Goal: Task Accomplishment & Management: Manage account settings

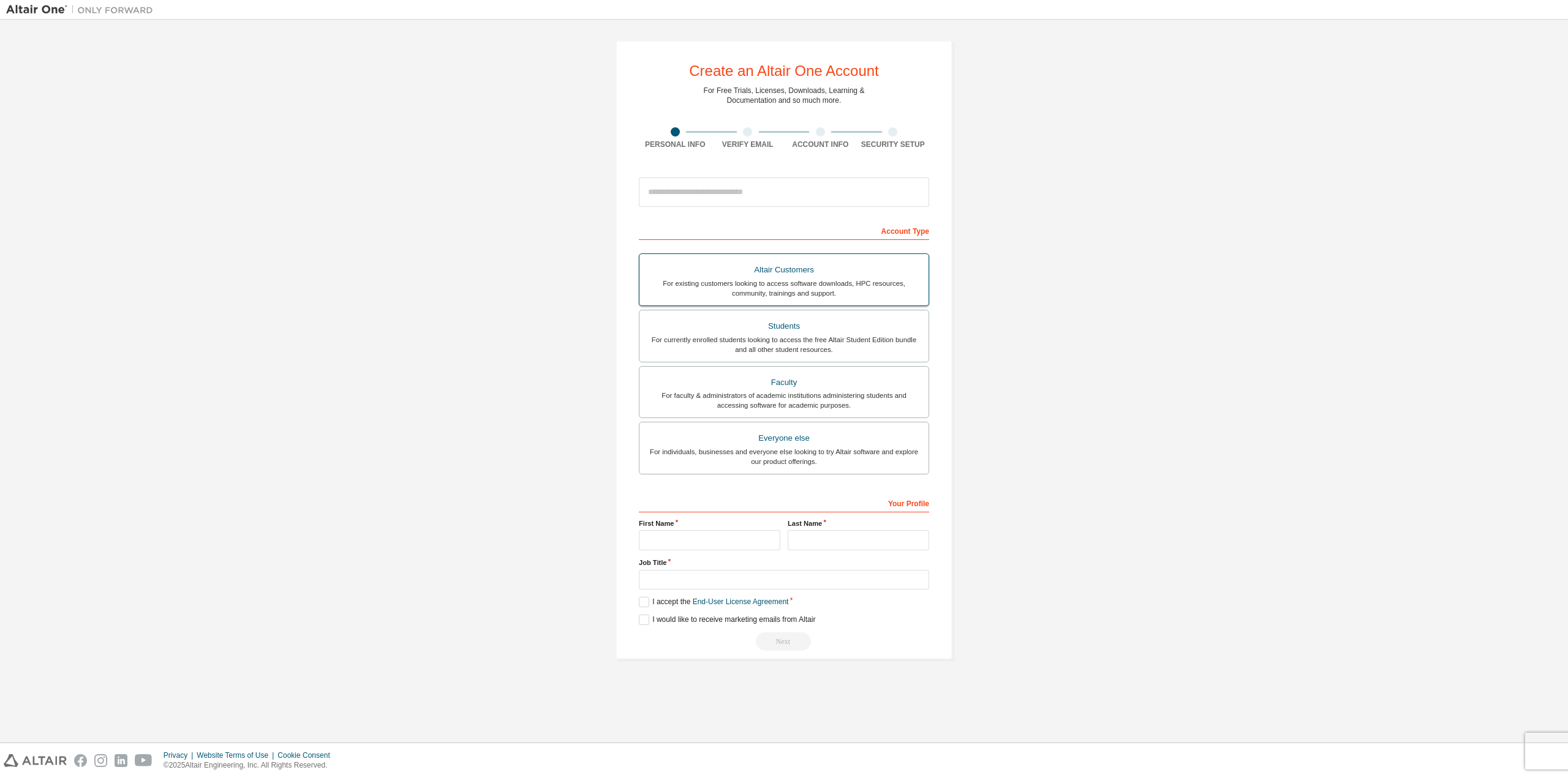
click at [803, 275] on div "Altair Customers" at bounding box center [783, 270] width 275 height 17
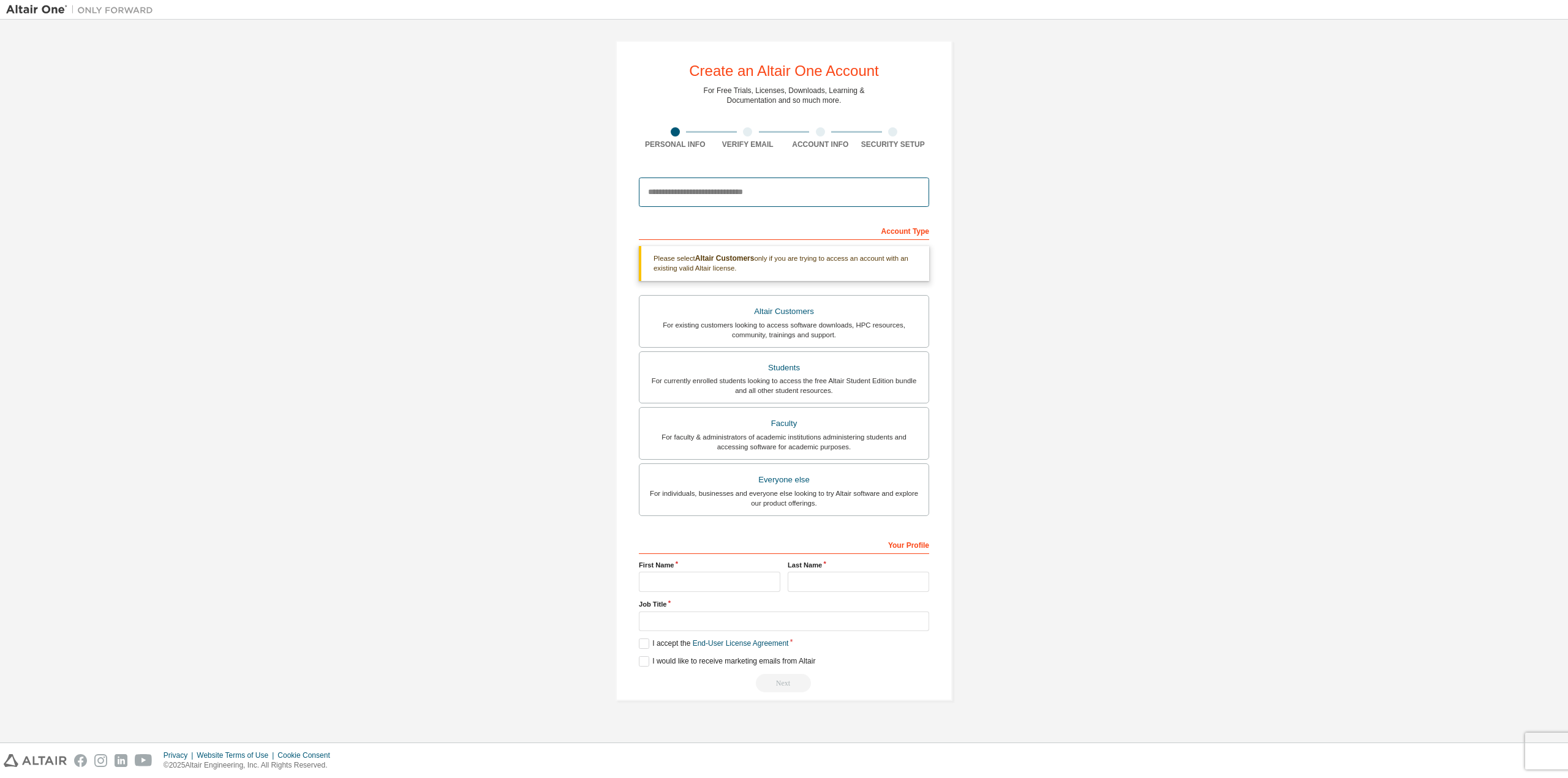
click at [775, 187] on input "email" at bounding box center [783, 191] width 290 height 29
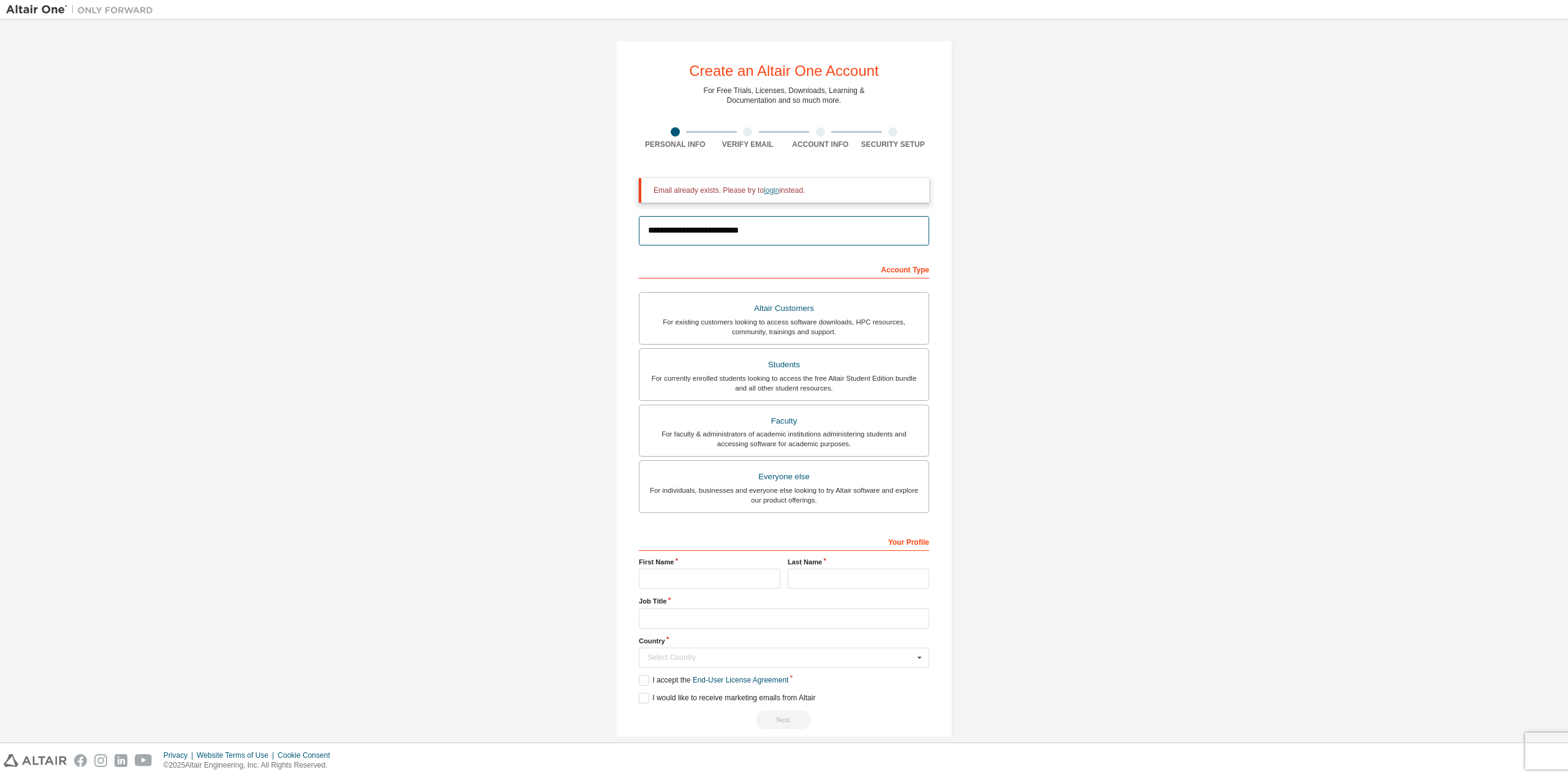
type input "**********"
click at [768, 188] on link "login" at bounding box center [771, 190] width 15 height 9
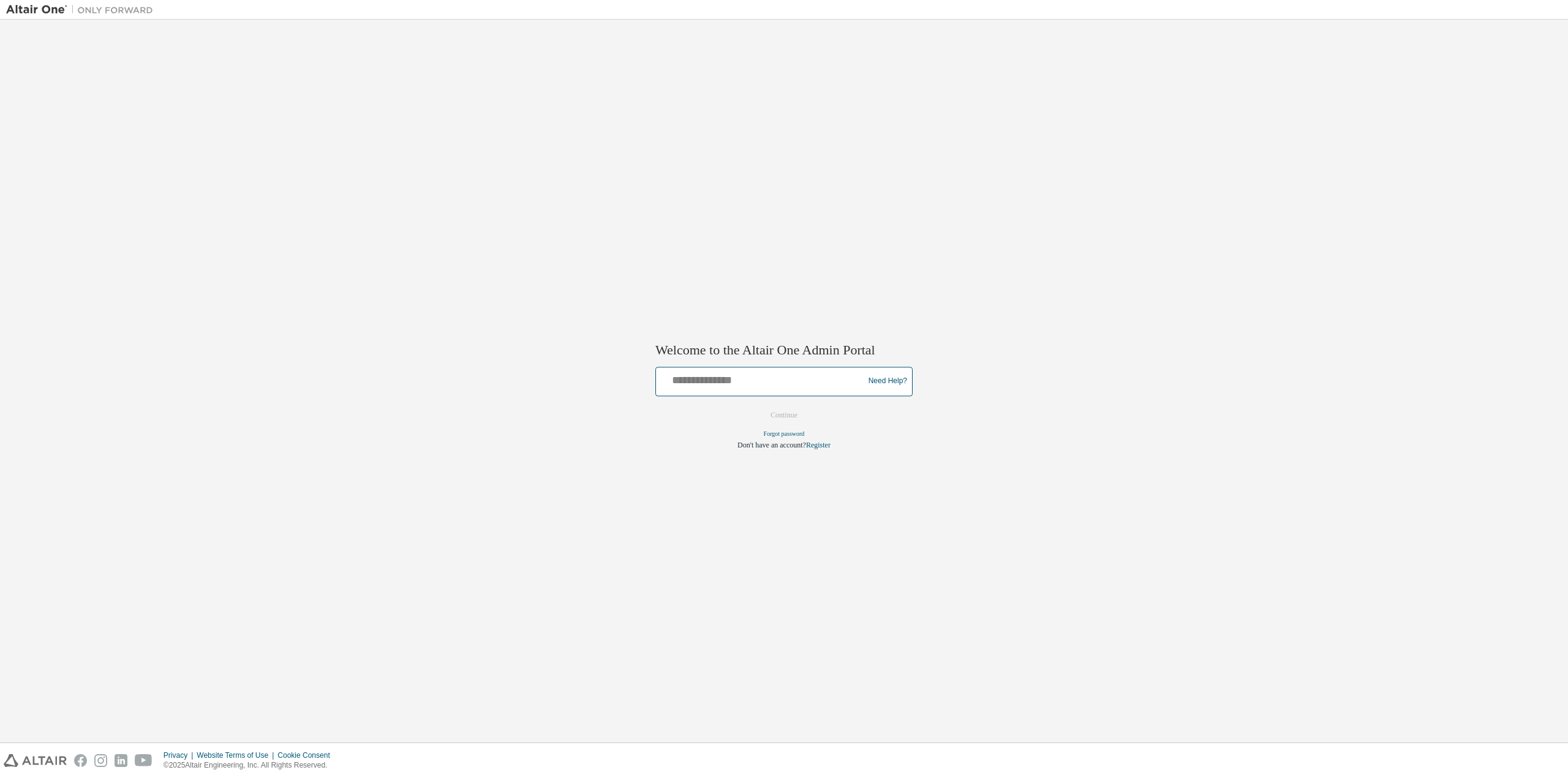
click at [756, 372] on input "text" at bounding box center [761, 379] width 202 height 17
click at [752, 372] on input "text" at bounding box center [761, 379] width 202 height 17
click at [763, 381] on input "text" at bounding box center [761, 379] width 202 height 17
type input "**********"
click at [758, 406] on button "Continue" at bounding box center [784, 414] width 53 height 18
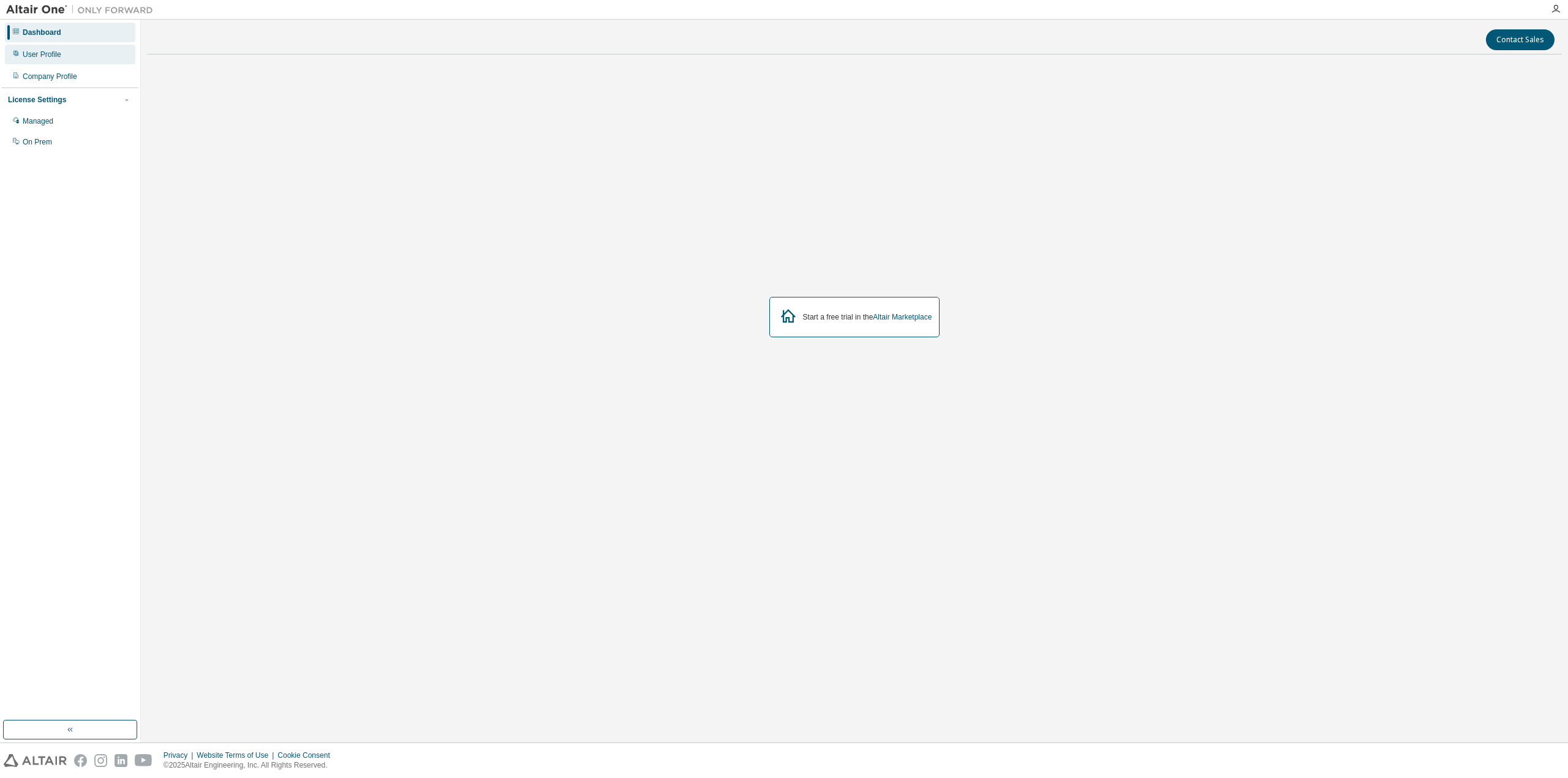
click at [97, 61] on div "User Profile" at bounding box center [70, 55] width 131 height 20
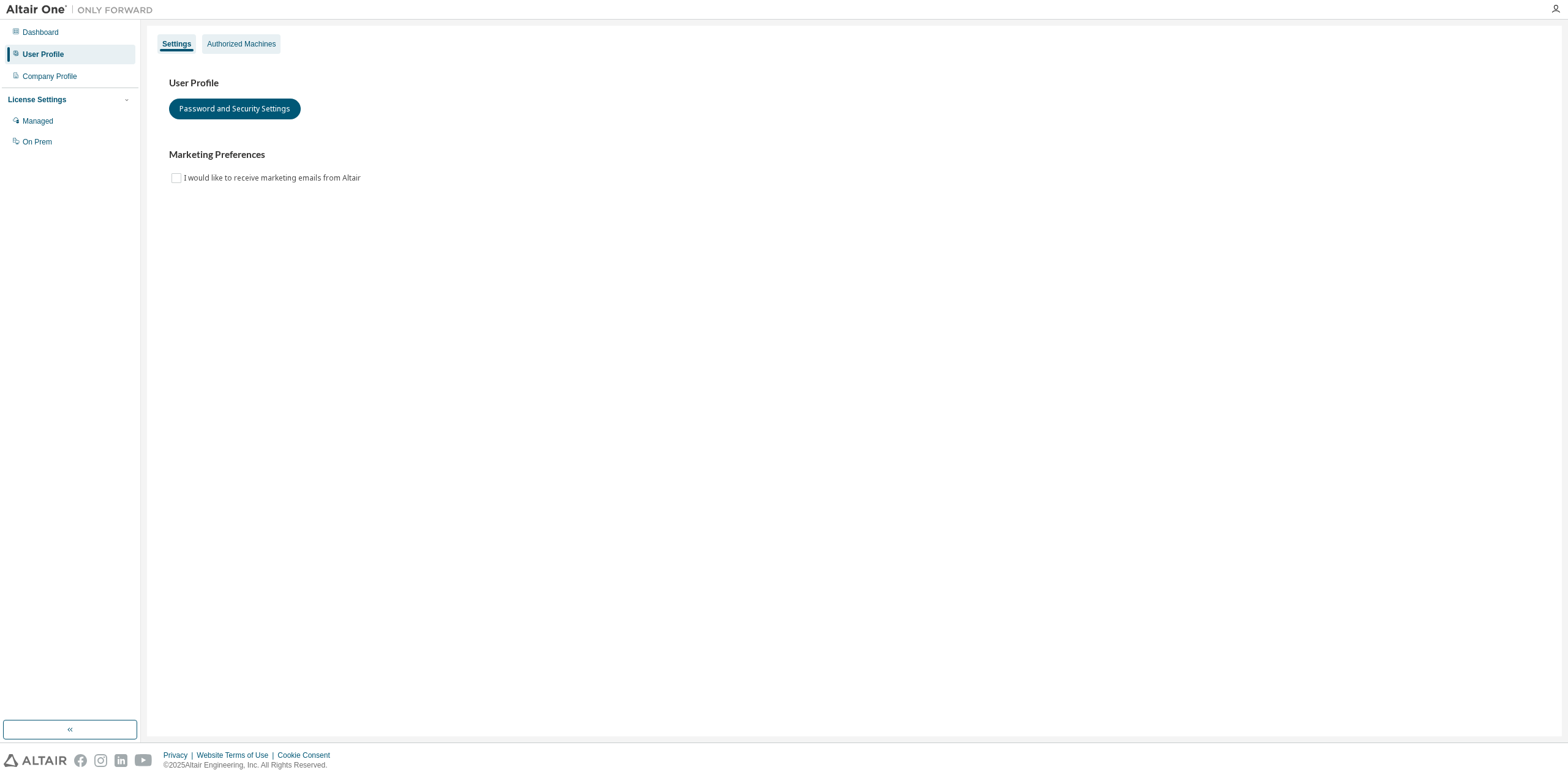
click at [249, 42] on div "Authorized Machines" at bounding box center [241, 44] width 69 height 9
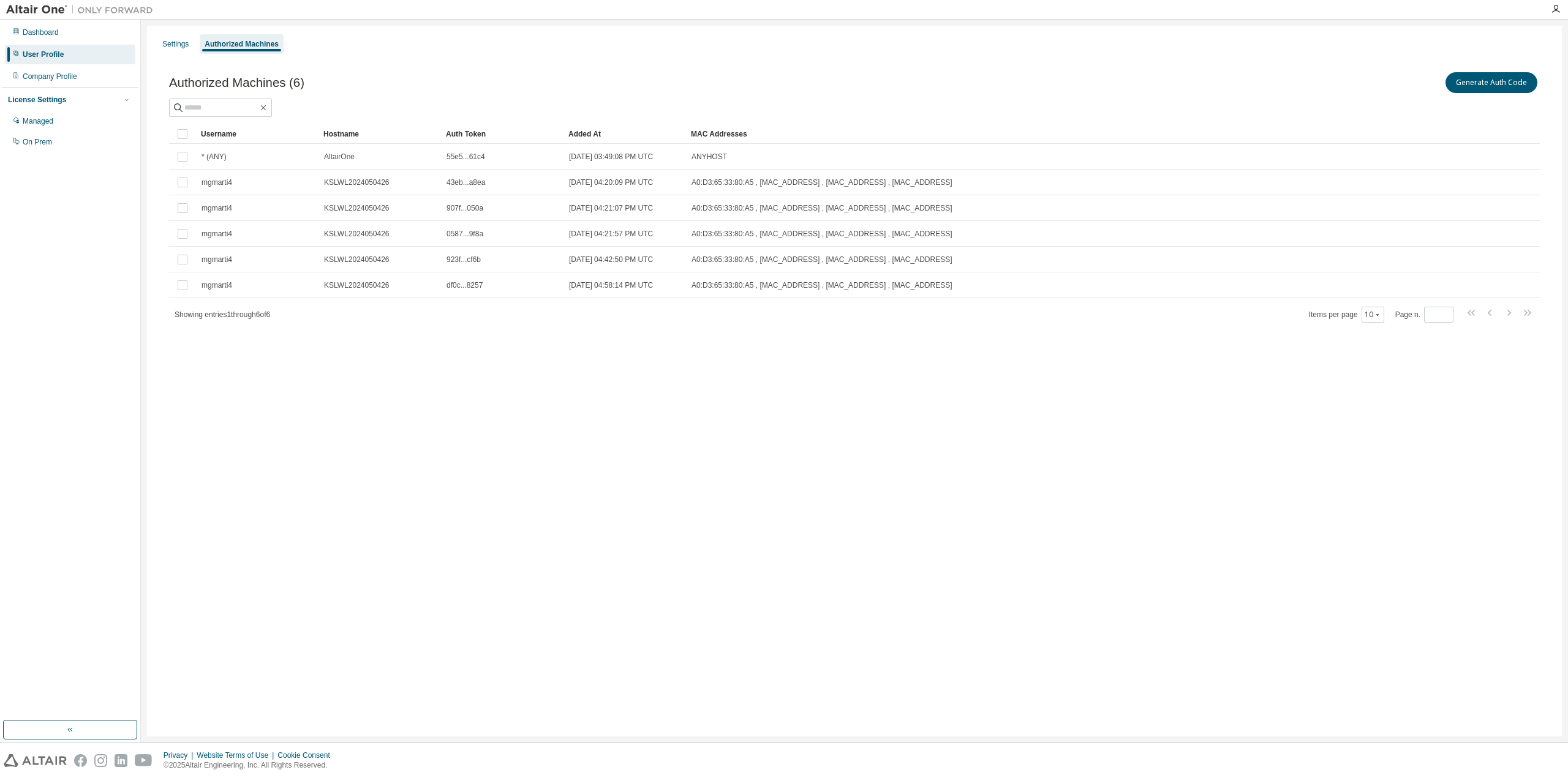
click at [199, 43] on div "Authorized Machines" at bounding box center [241, 43] width 84 height 20
click at [188, 40] on div "Settings" at bounding box center [175, 44] width 26 height 9
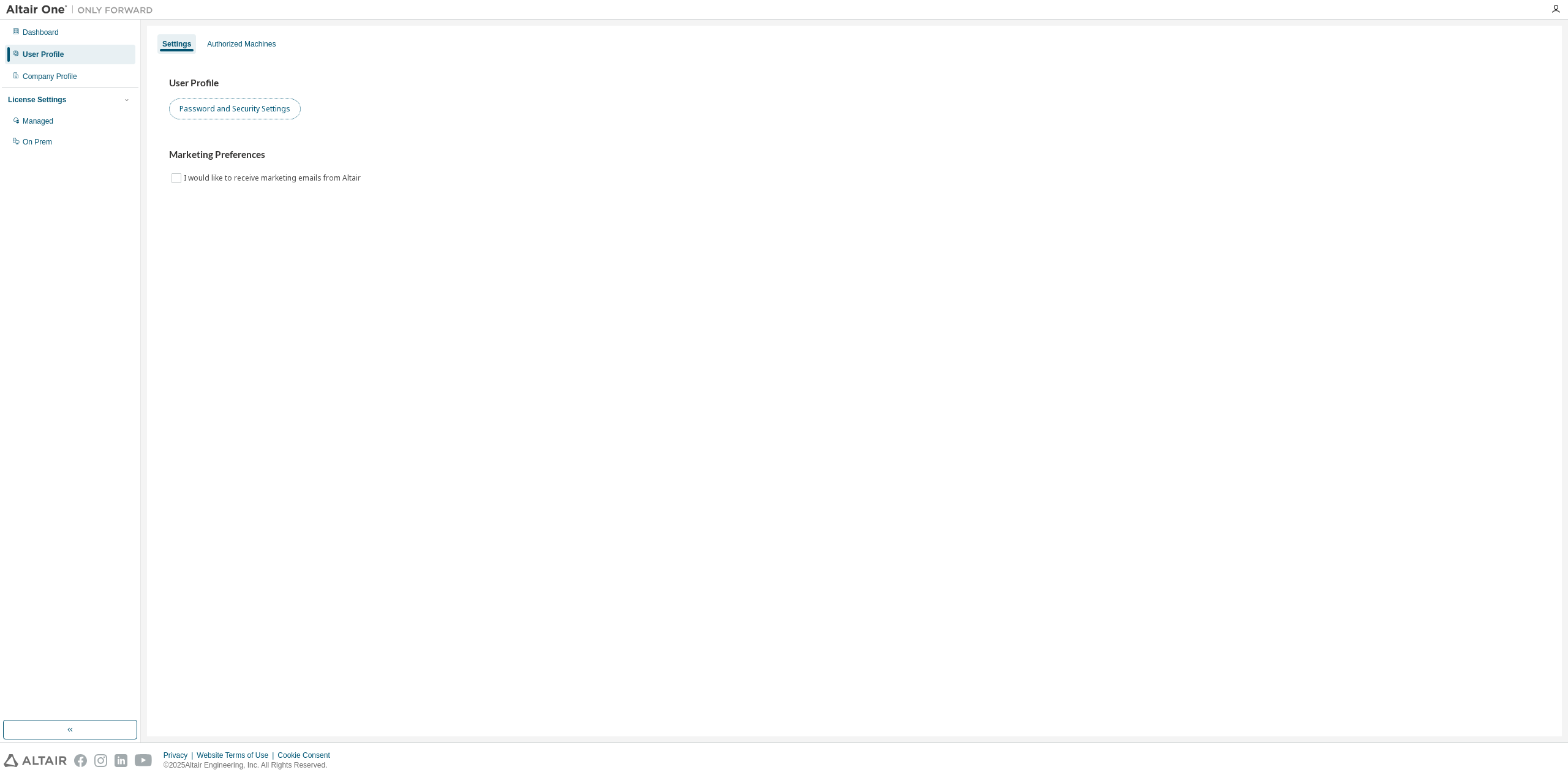
click at [214, 112] on button "Password and Security Settings" at bounding box center [235, 109] width 131 height 21
